Goal: Task Accomplishment & Management: Complete application form

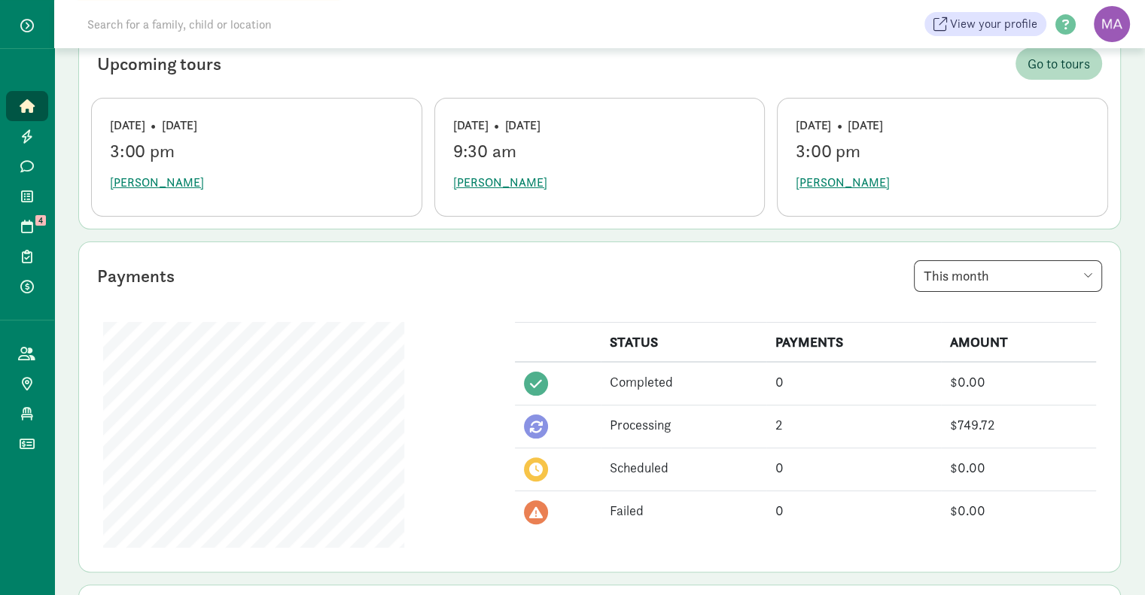
scroll to position [251, 0]
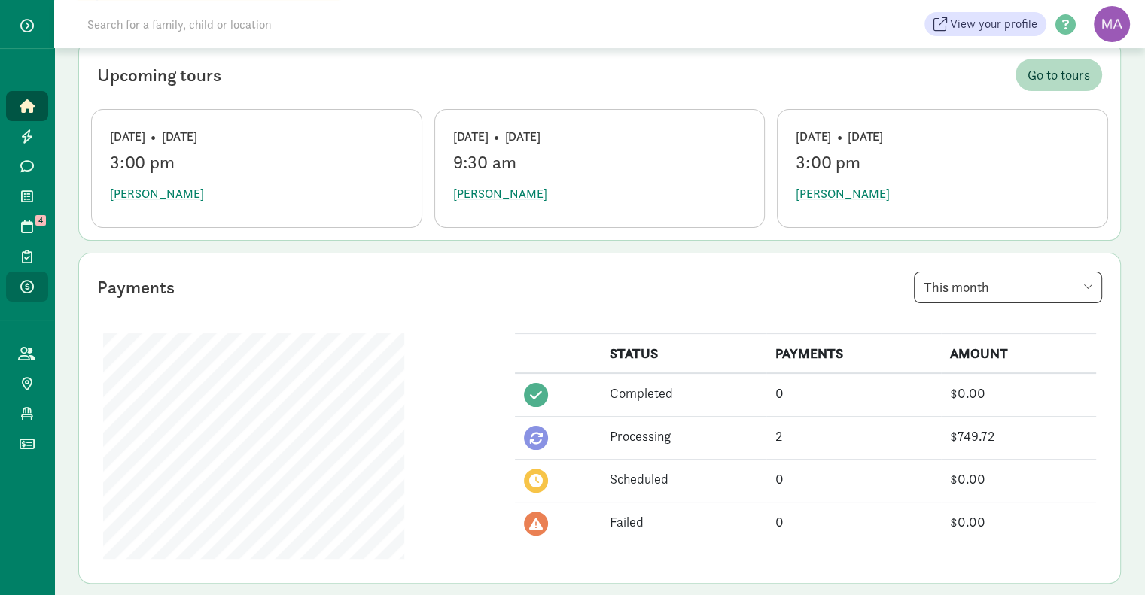
click at [20, 283] on icon at bounding box center [27, 287] width 14 height 14
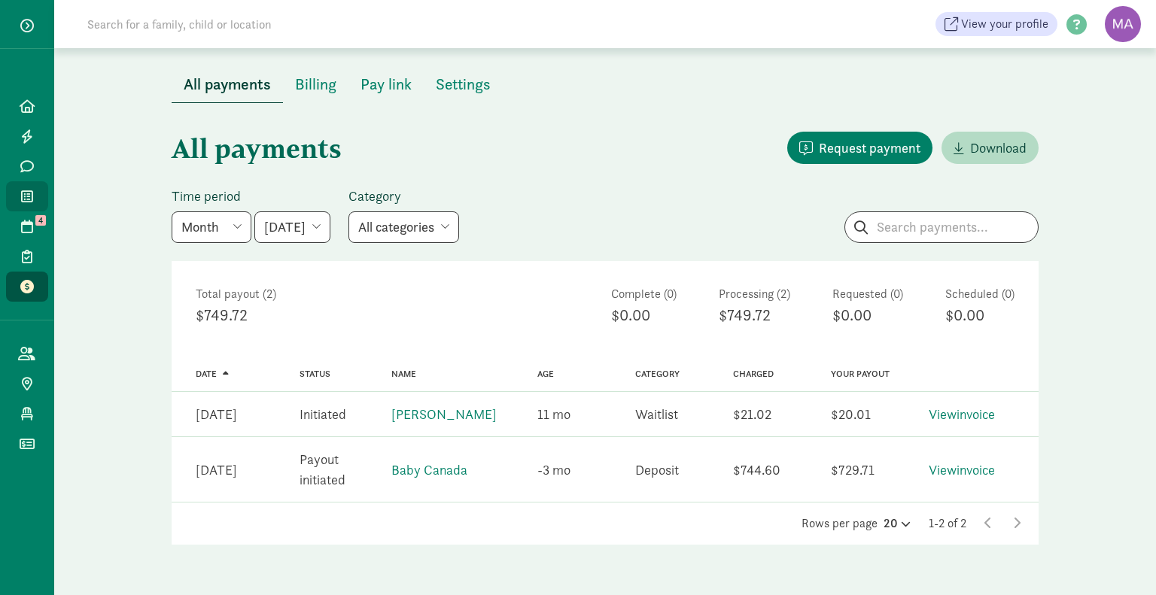
click at [31, 196] on icon at bounding box center [27, 197] width 12 height 14
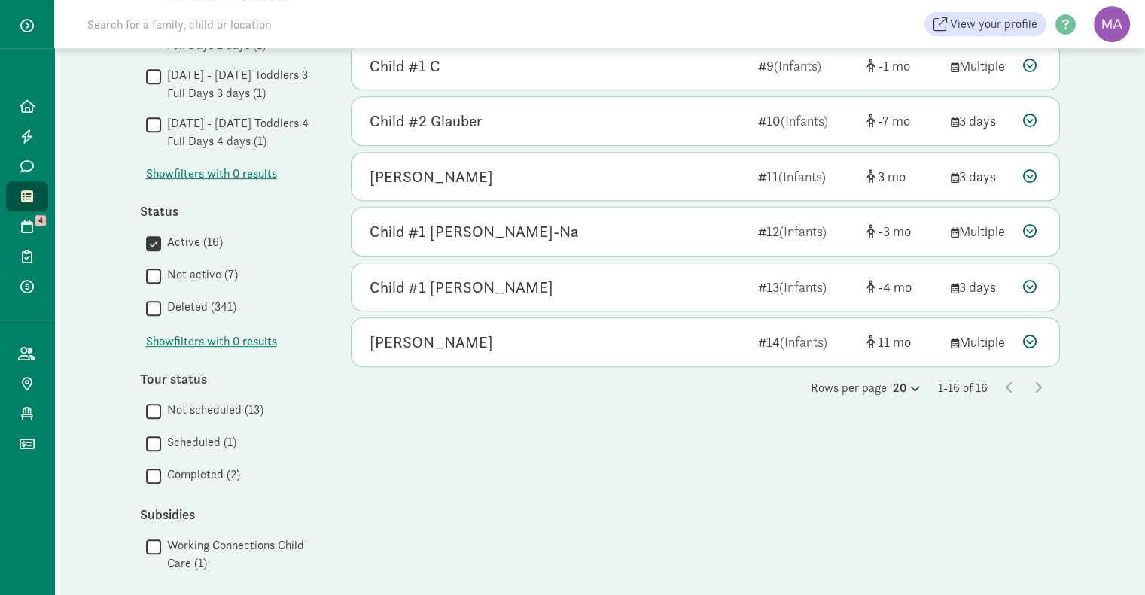
scroll to position [723, 0]
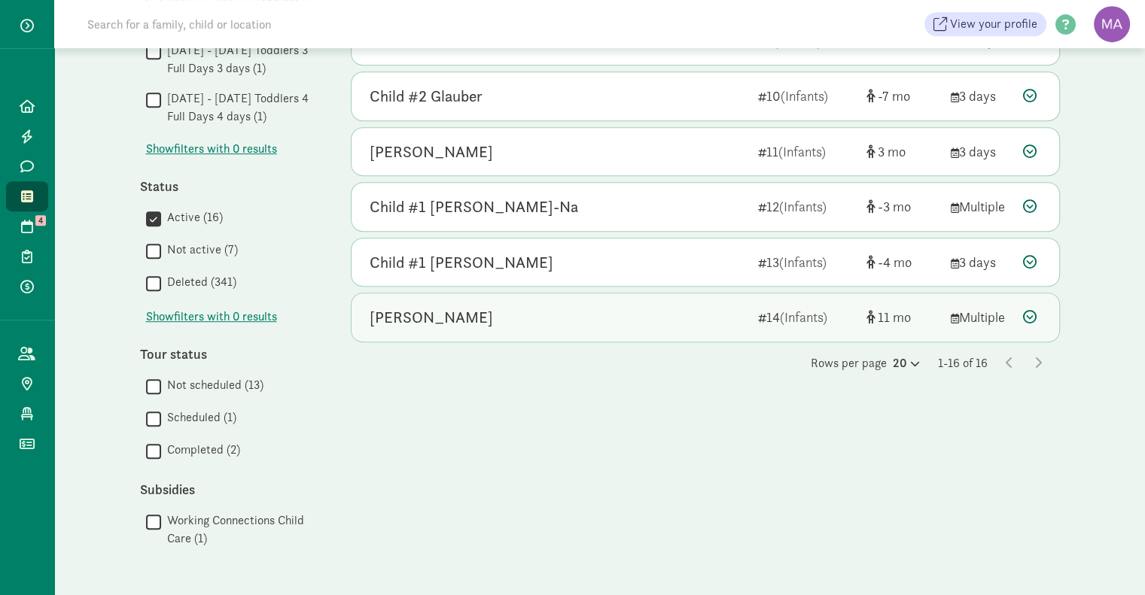
click at [512, 310] on div "[PERSON_NAME]" at bounding box center [558, 318] width 376 height 24
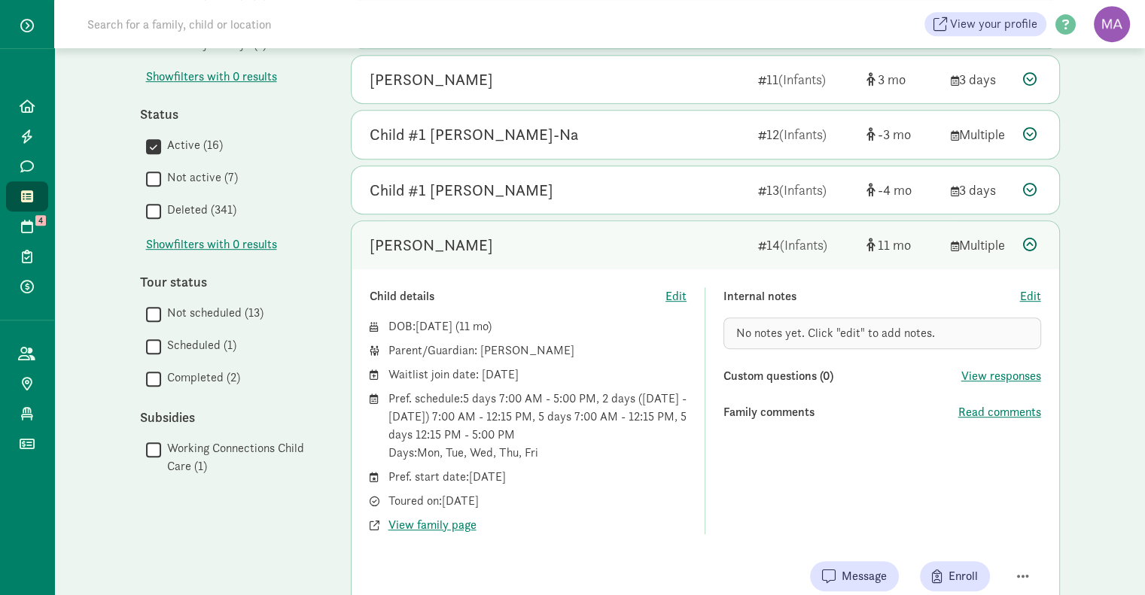
scroll to position [798, 0]
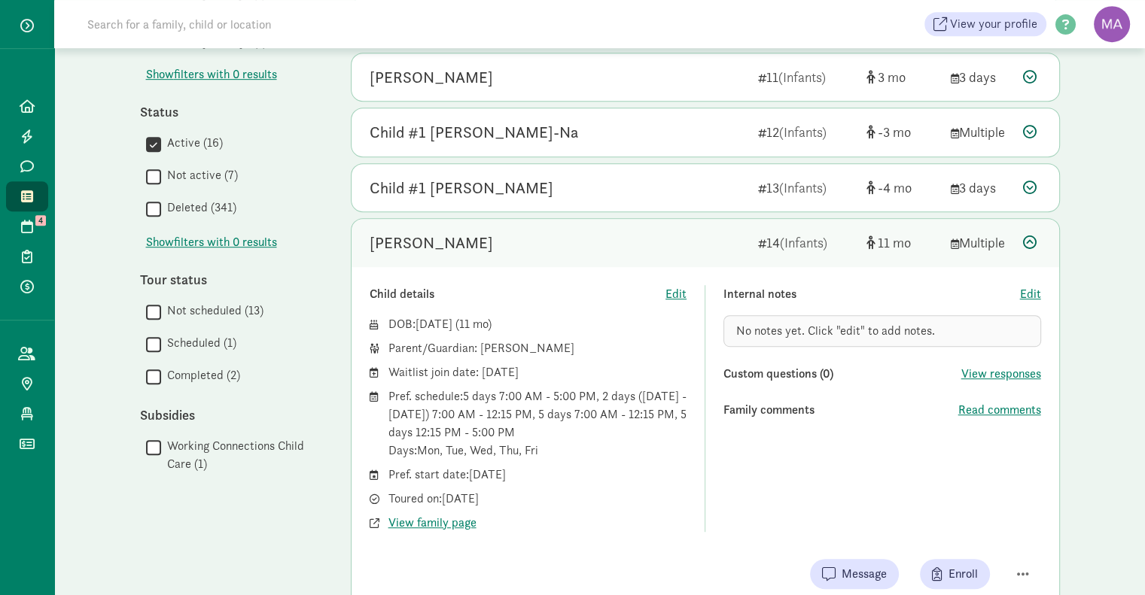
click at [1040, 276] on div "Child details Edit DOB: Sep 30, 2024 ( 11 ) Parent/Guardian: Violet Martinez Ca…" at bounding box center [706, 437] width 708 height 340
click at [1033, 288] on span "Edit" at bounding box center [1030, 294] width 21 height 18
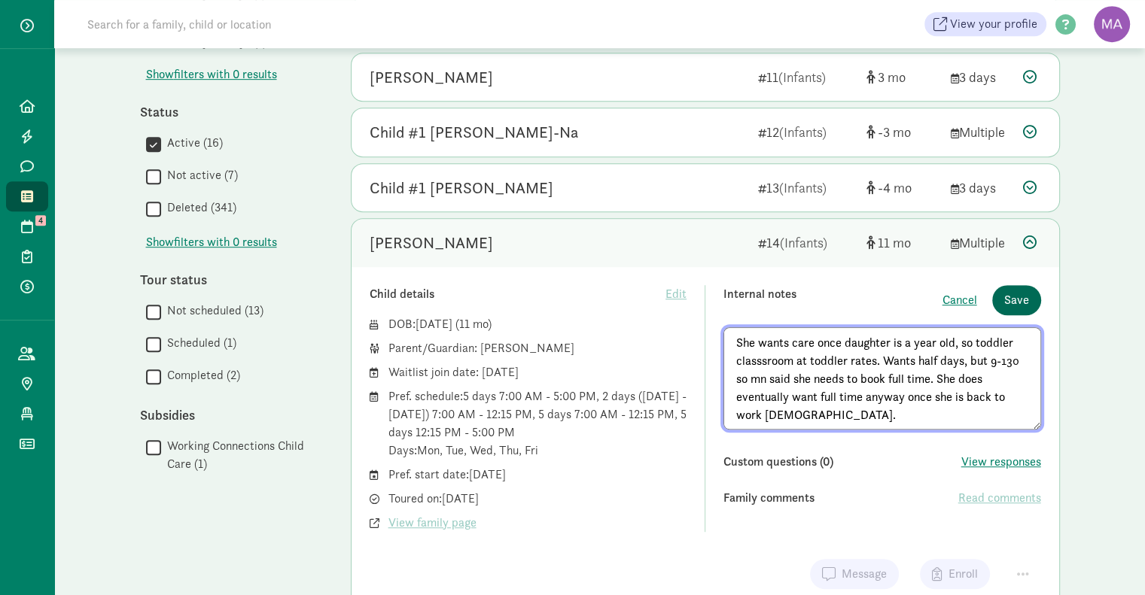
type textarea "She wants care once daughter is a year old, so toddler classsroom at toddler ra…"
click at [1025, 292] on span "Save" at bounding box center [1016, 300] width 25 height 18
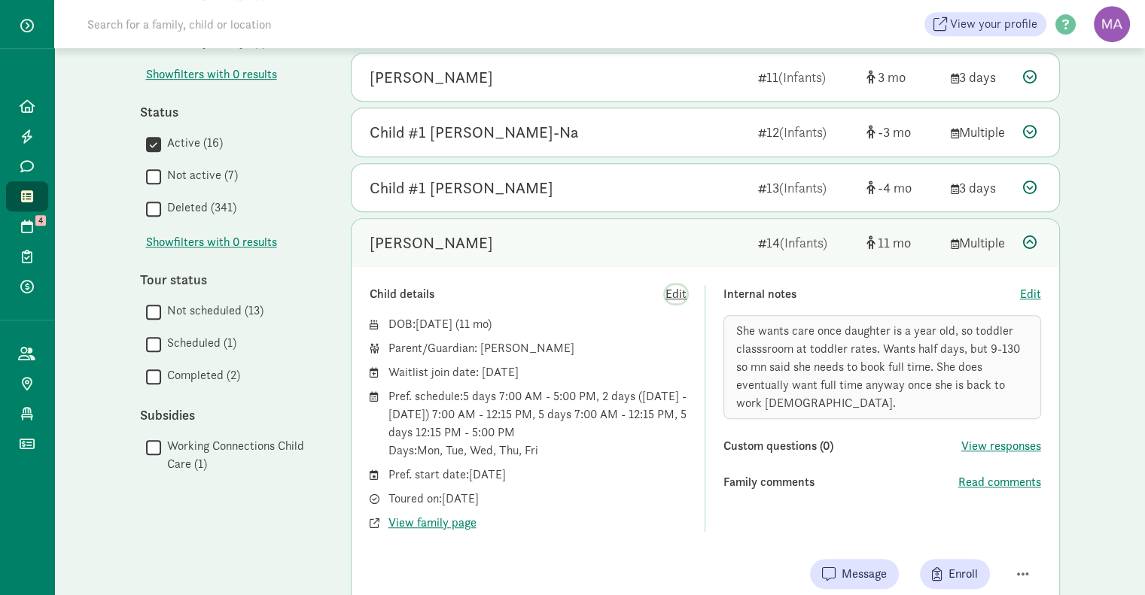
click at [670, 285] on span "Edit" at bounding box center [675, 294] width 21 height 18
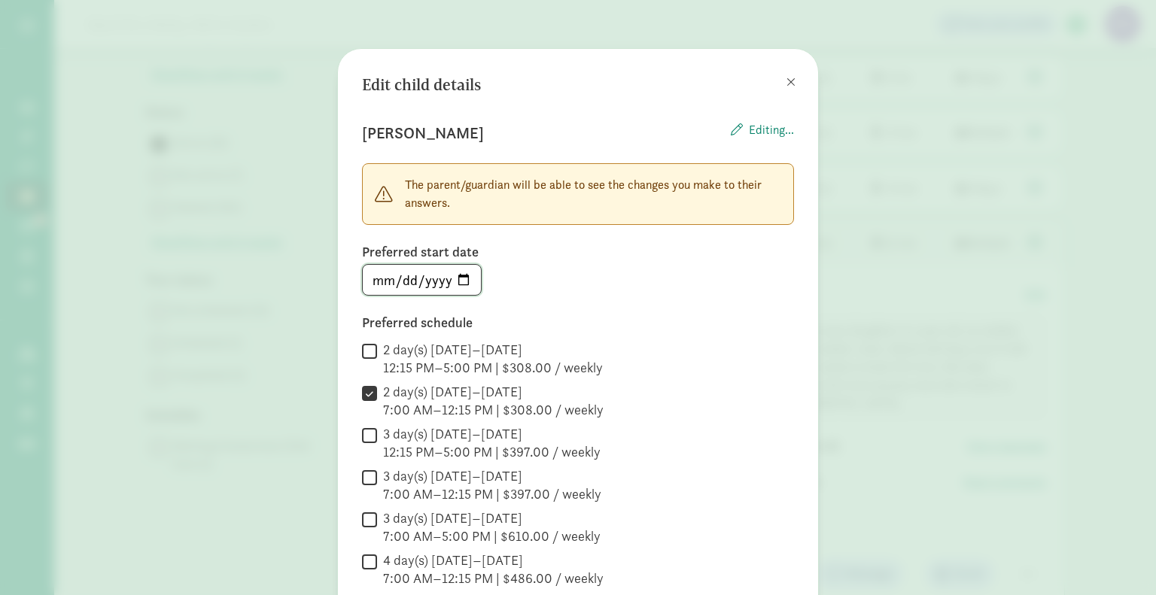
click at [431, 283] on input "2025-09-22" at bounding box center [422, 280] width 118 height 30
click at [457, 278] on input "2025-09-22" at bounding box center [422, 280] width 118 height 30
type input "2025-10-01"
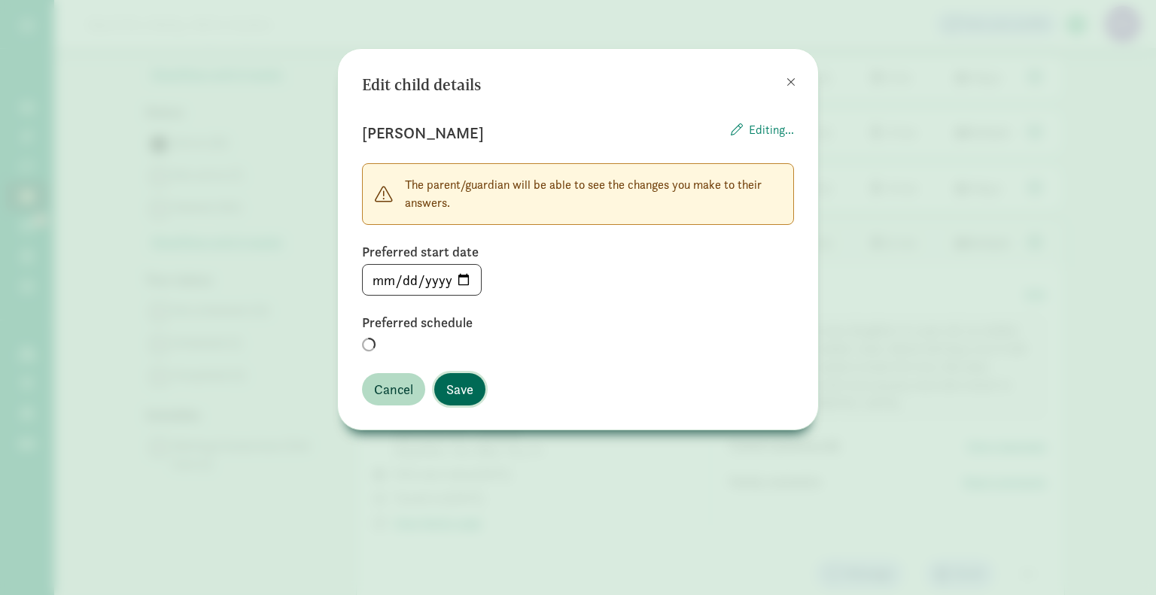
click at [460, 394] on span "Save" at bounding box center [459, 389] width 27 height 20
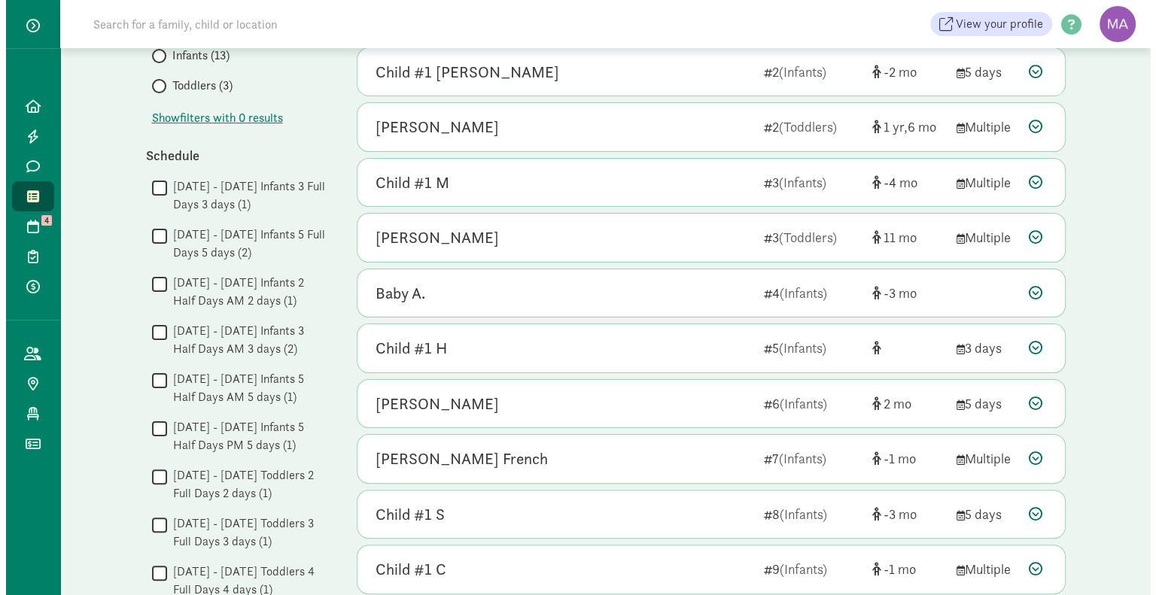
scroll to position [247, 0]
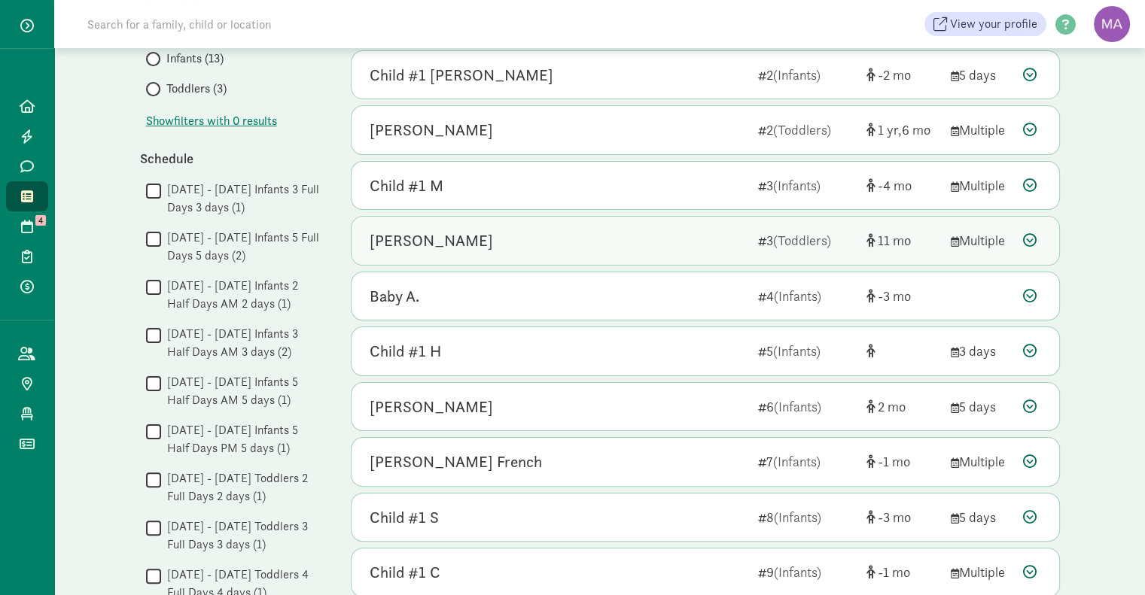
click at [486, 245] on div "[PERSON_NAME]" at bounding box center [558, 241] width 376 height 24
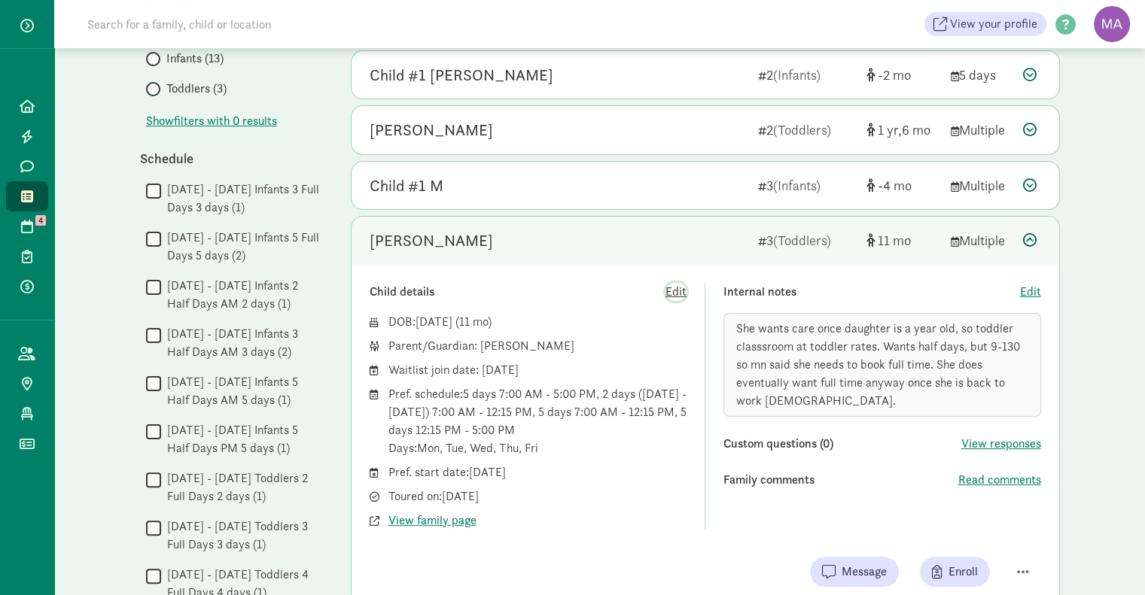
click at [682, 291] on span "Edit" at bounding box center [675, 292] width 21 height 18
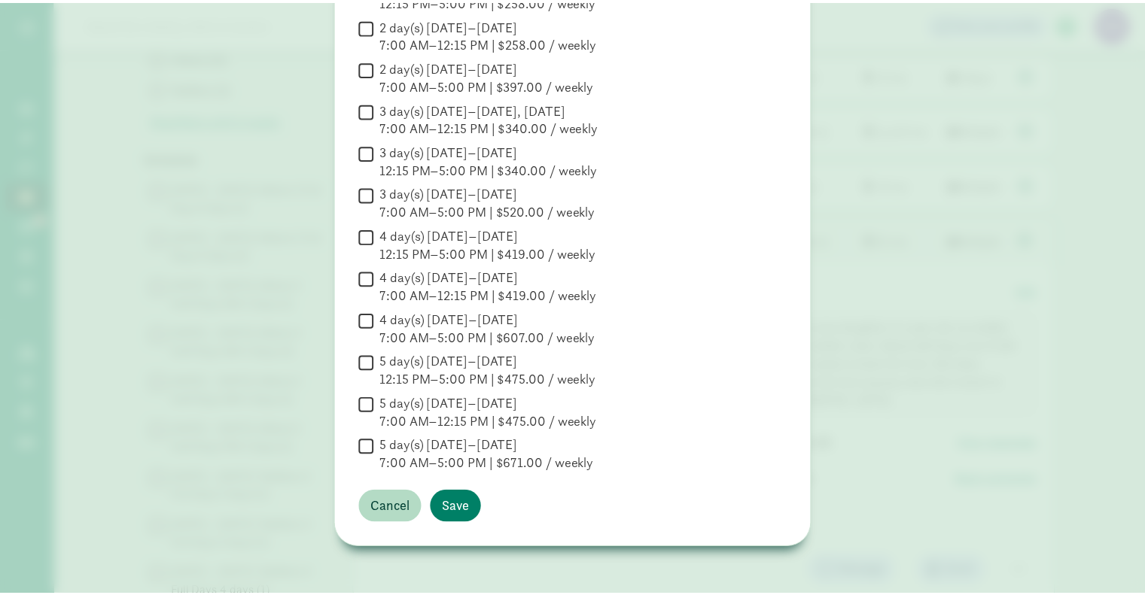
scroll to position [536, 0]
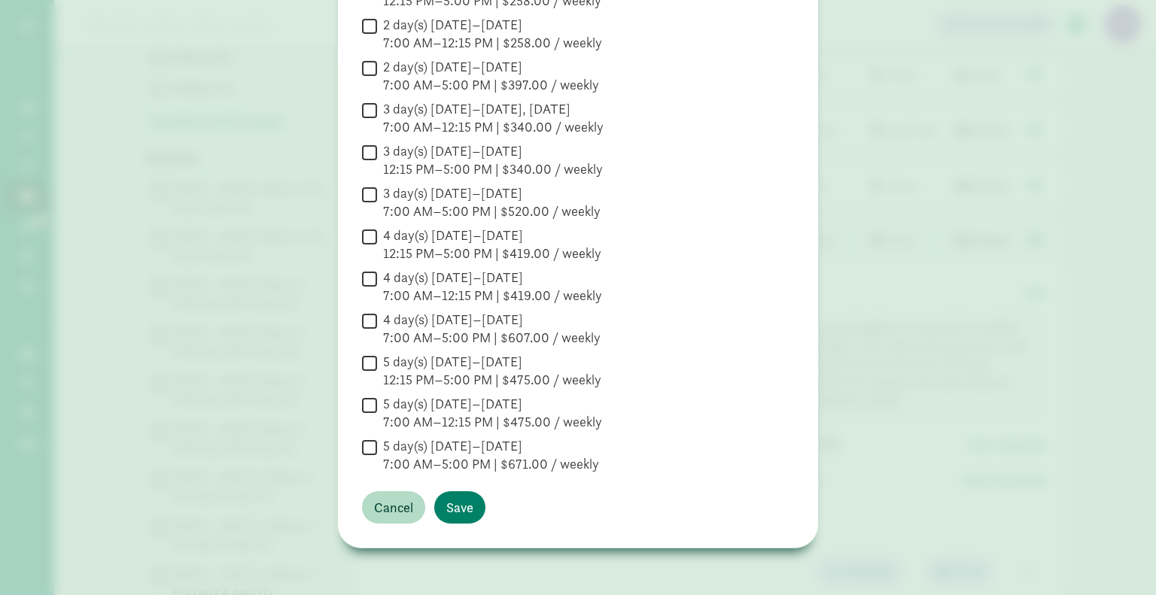
click at [367, 449] on input "5 day(s) Monday–Friday 7:00 AM–5:00 PM | $671.00 / weekly" at bounding box center [369, 447] width 15 height 20
checkbox input "true"
click at [456, 504] on span "Save" at bounding box center [459, 508] width 27 height 20
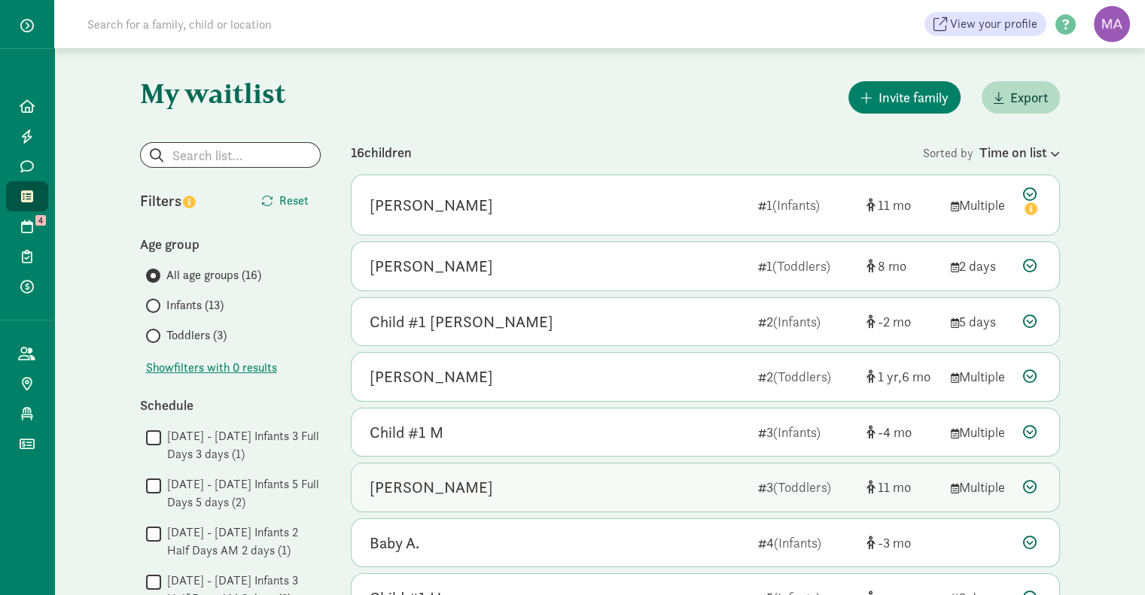
click at [505, 492] on div "[PERSON_NAME]" at bounding box center [558, 488] width 376 height 24
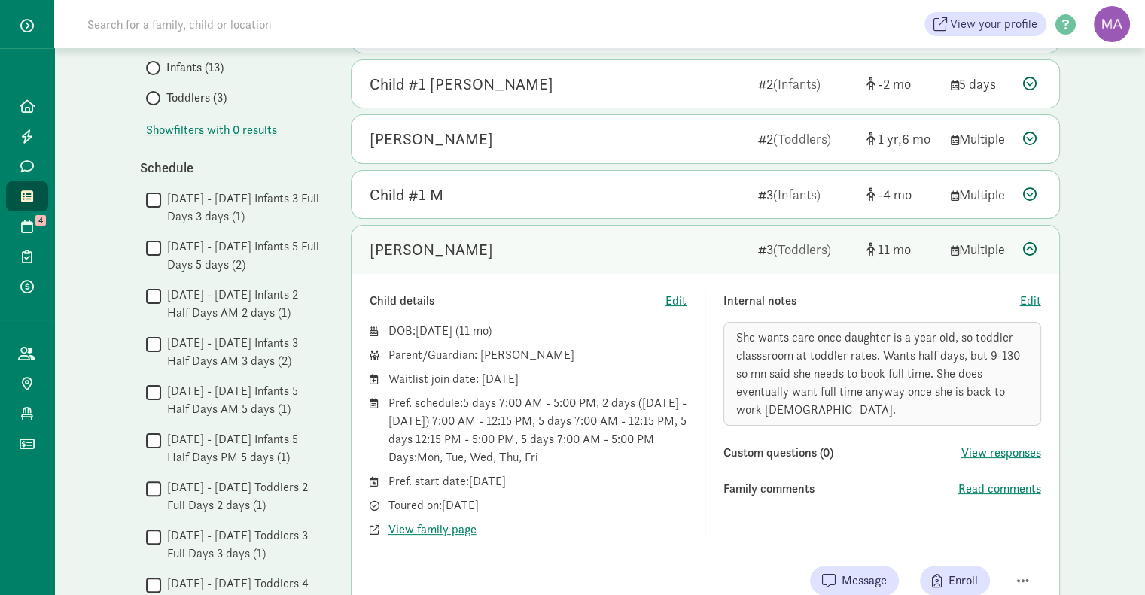
scroll to position [236, 0]
click at [1031, 251] on icon at bounding box center [1030, 251] width 14 height 14
